Goal: Transaction & Acquisition: Purchase product/service

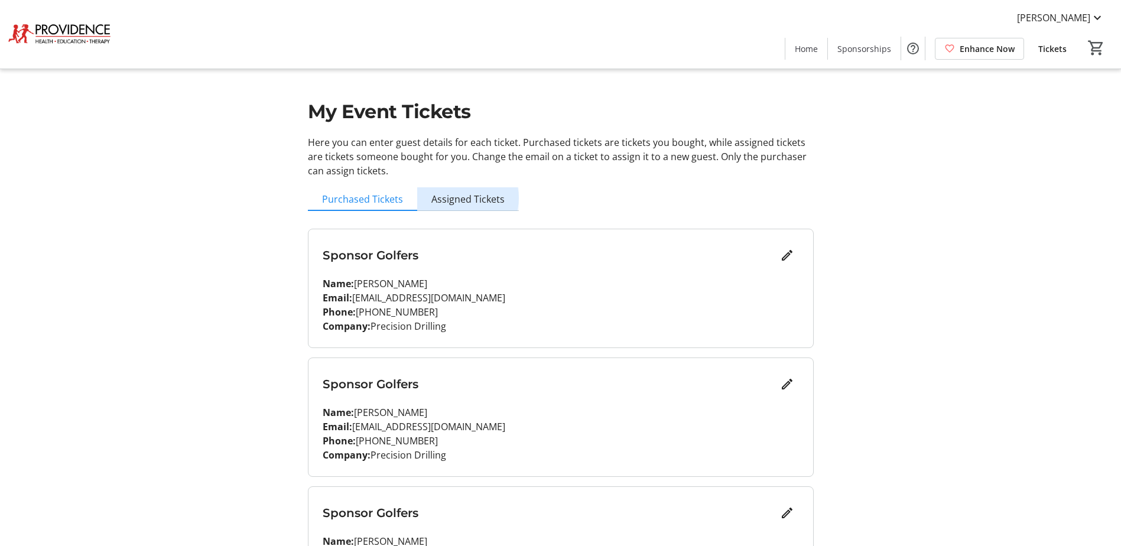
click at [456, 198] on span "Assigned Tickets" at bounding box center [468, 198] width 73 height 9
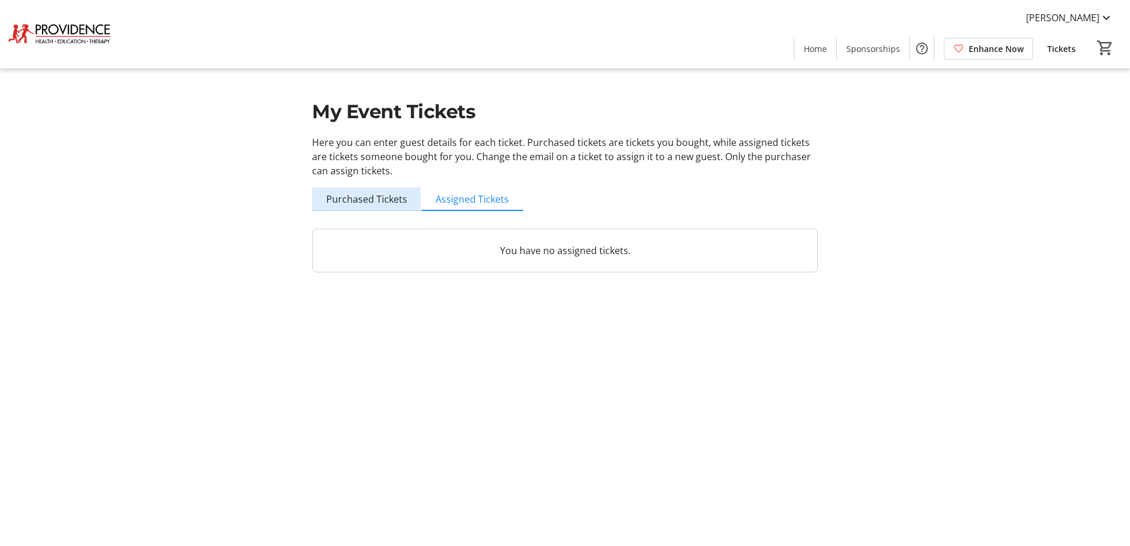
click at [352, 199] on span "Purchased Tickets" at bounding box center [366, 198] width 81 height 9
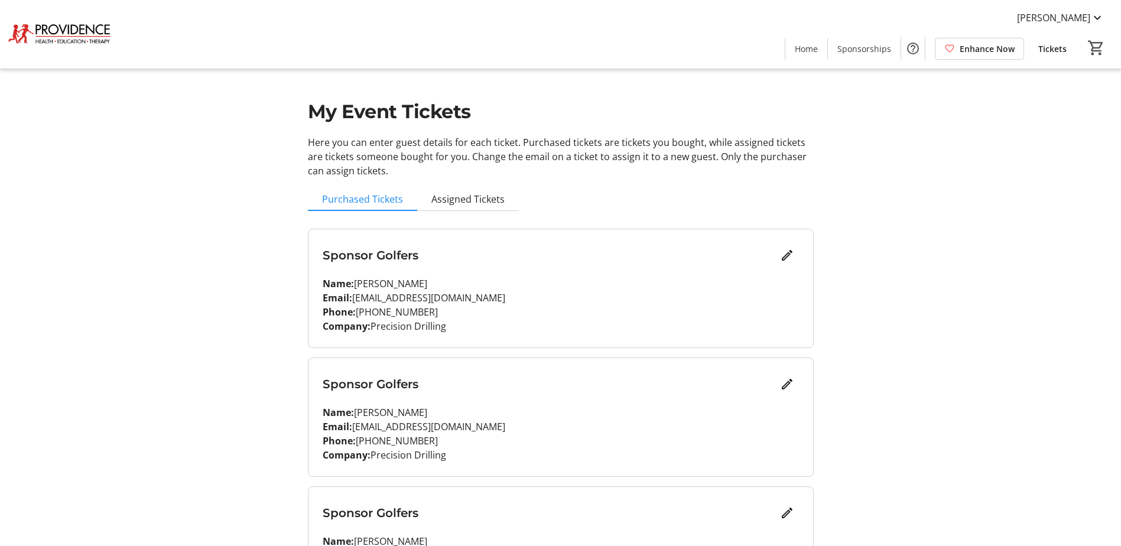
click at [992, 48] on span "Enhance Now" at bounding box center [987, 49] width 55 height 12
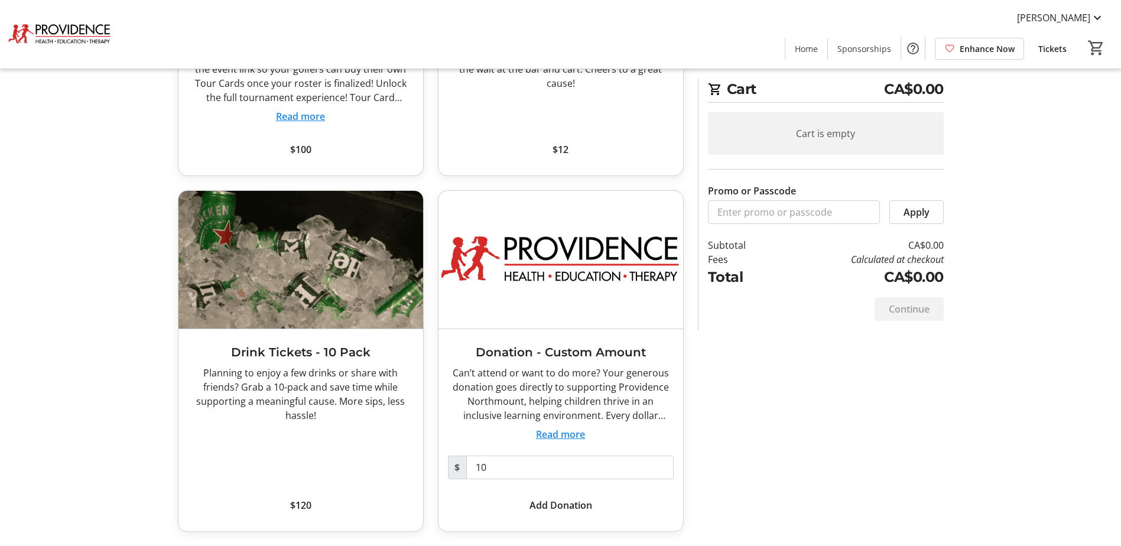
scroll to position [83, 0]
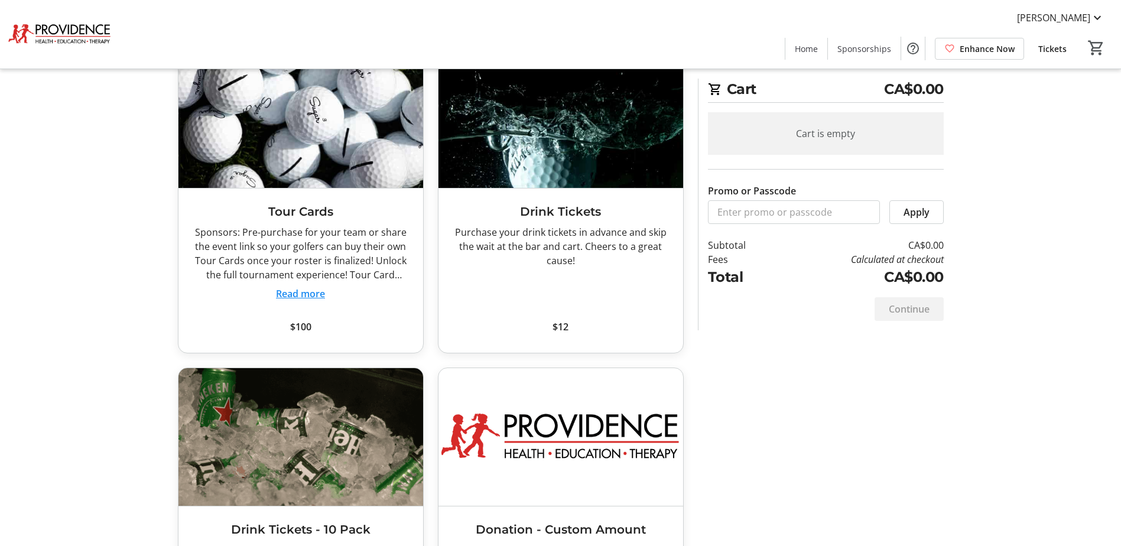
click at [301, 290] on button "Read more" at bounding box center [300, 294] width 49 height 14
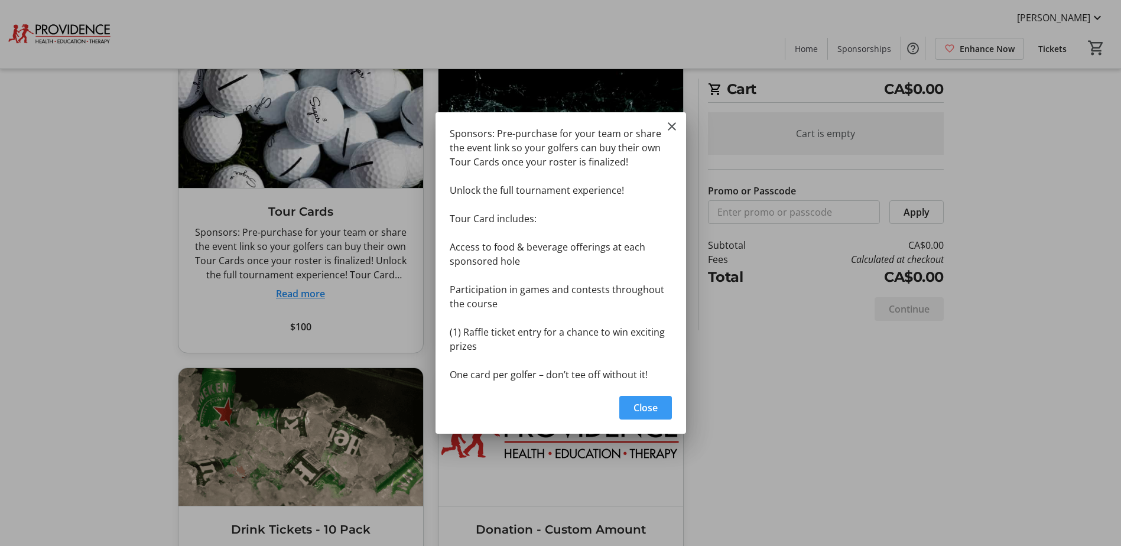
click at [639, 407] on span "Close" at bounding box center [646, 408] width 24 height 14
